Goal: Transaction & Acquisition: Subscribe to service/newsletter

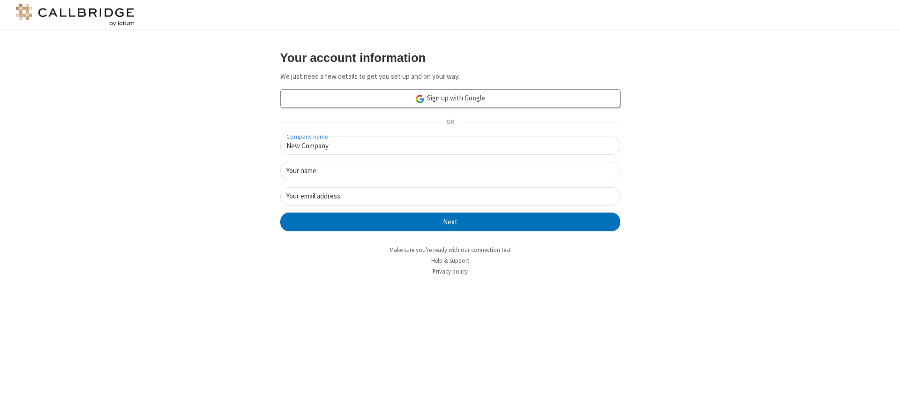
type input "New Company"
type input "New User"
type input "[EMAIL_ADDRESS]"
click button "Next" at bounding box center [450, 221] width 340 height 19
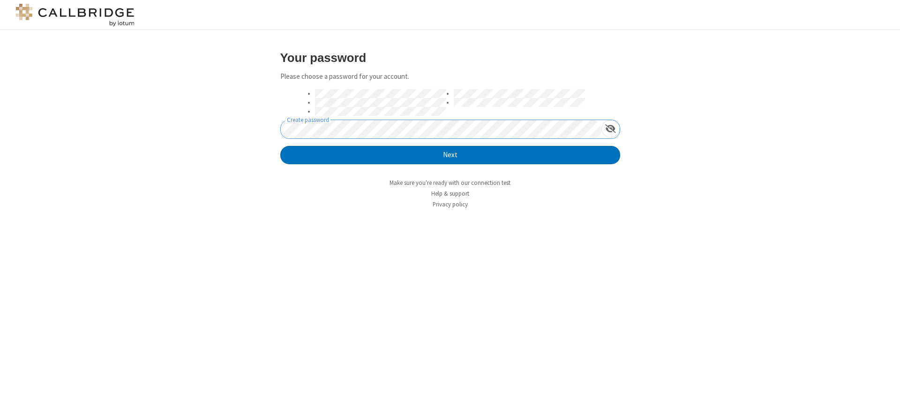
click at [280, 146] on button "Next" at bounding box center [450, 155] width 340 height 19
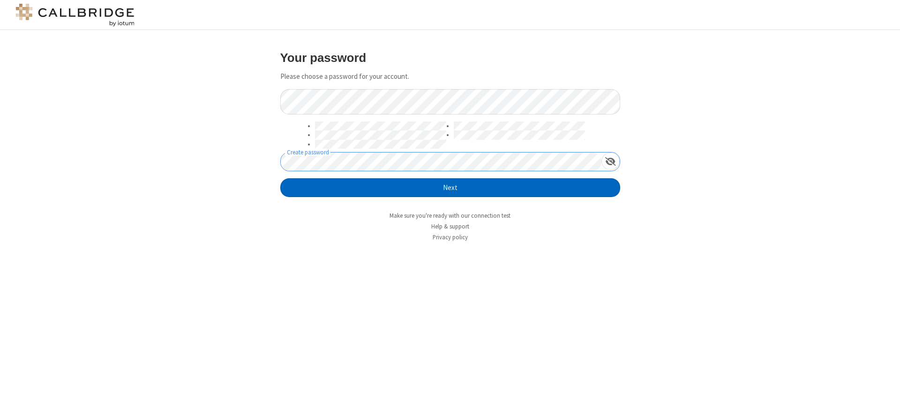
click at [450, 188] on button "Next" at bounding box center [450, 187] width 340 height 19
